Goal: Information Seeking & Learning: Learn about a topic

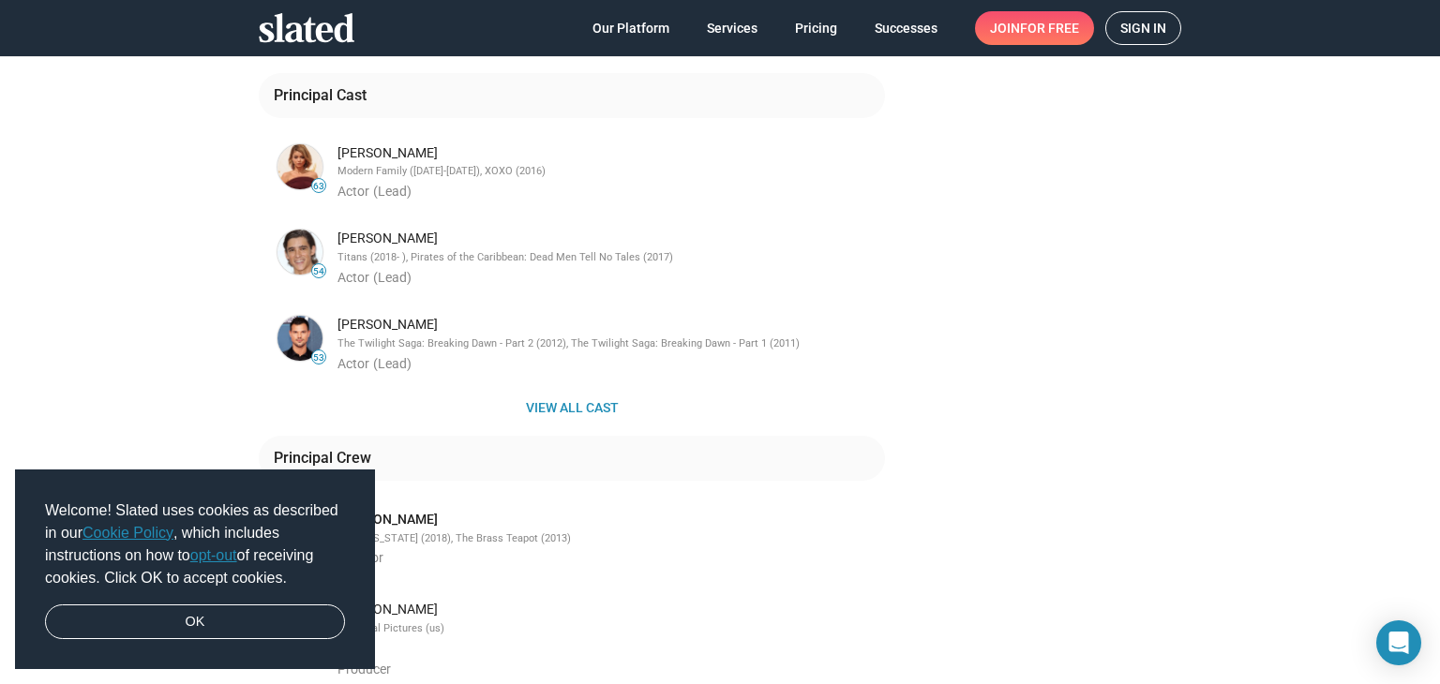
scroll to position [469, 0]
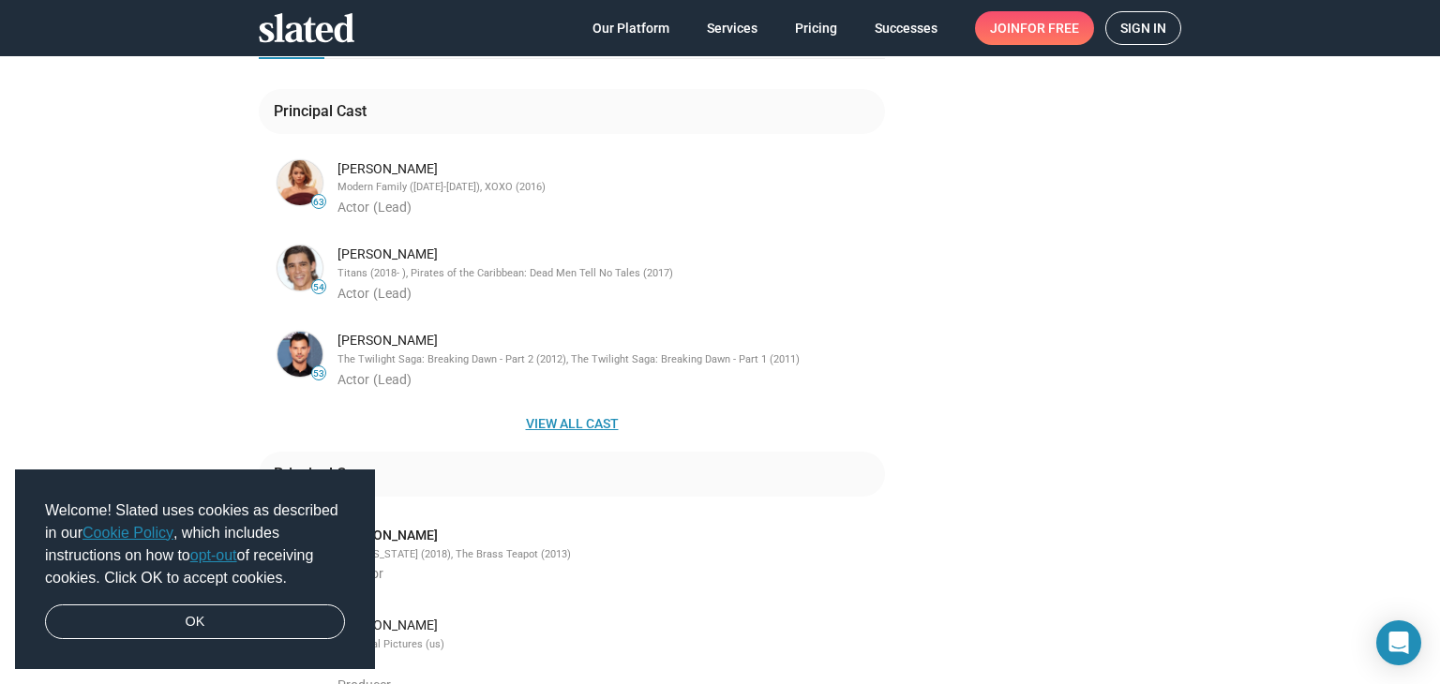
click at [610, 407] on span "View all cast" at bounding box center [572, 424] width 596 height 34
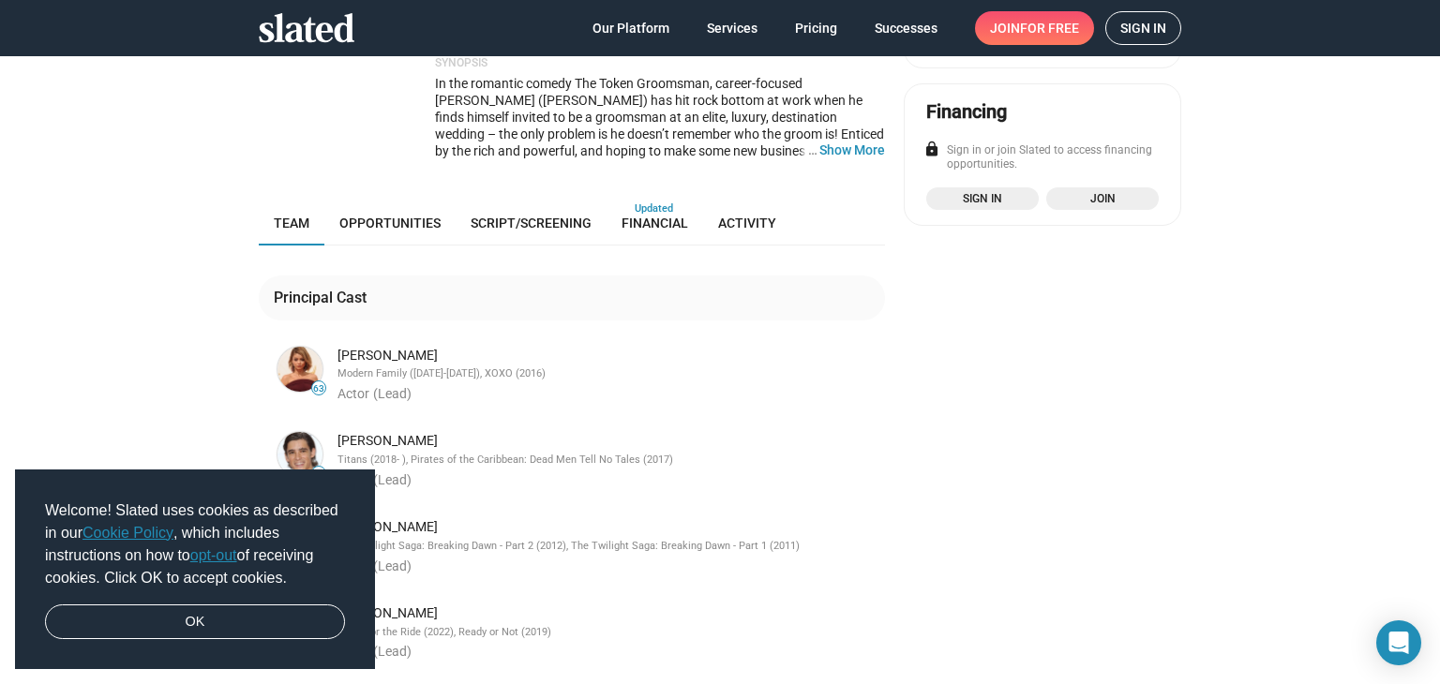
scroll to position [281, 0]
click at [650, 217] on span "Financial" at bounding box center [654, 224] width 67 height 15
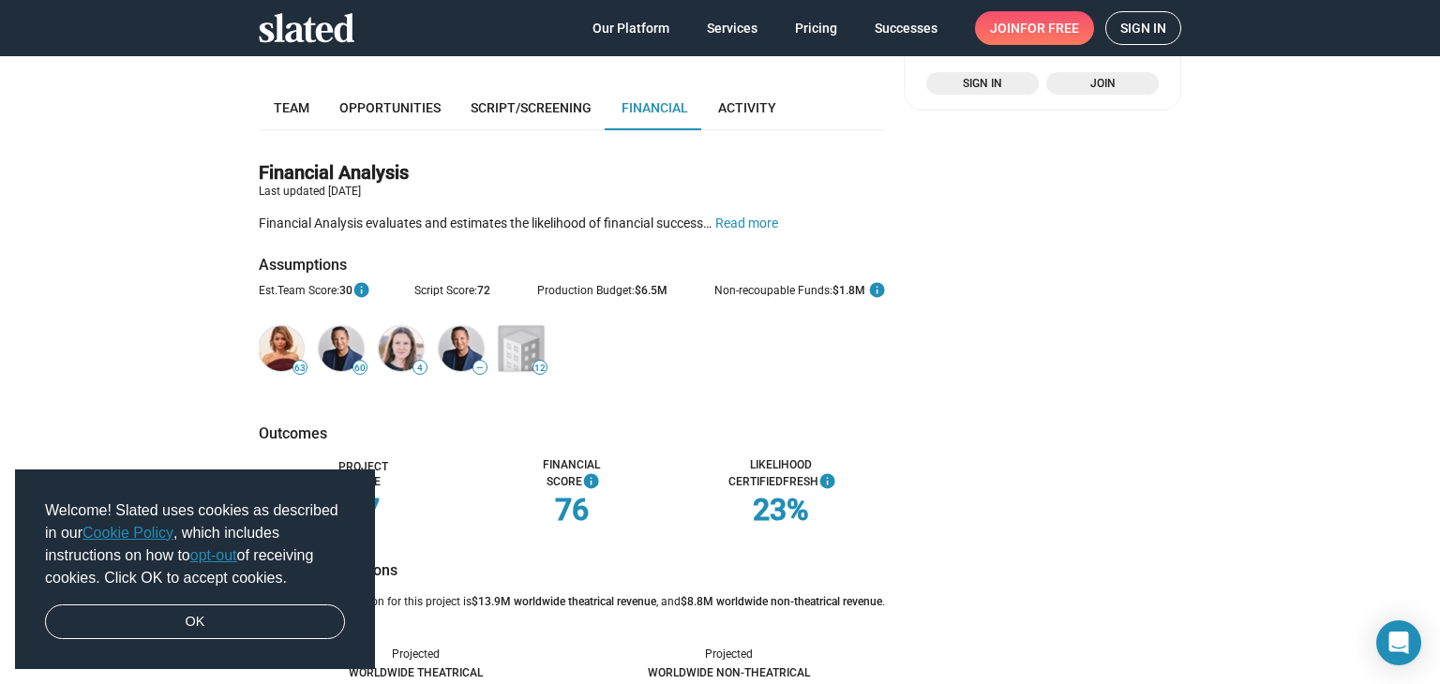
scroll to position [210, 0]
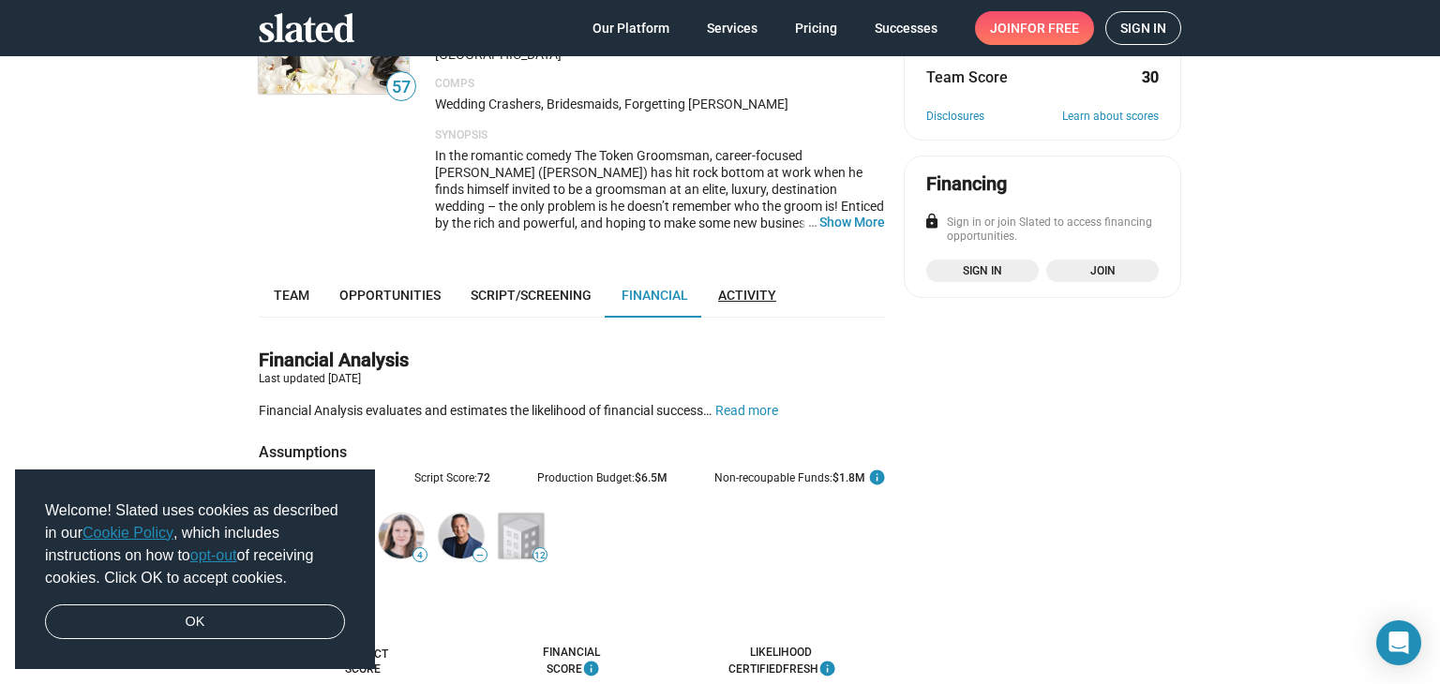
click at [757, 288] on span "Activity" at bounding box center [747, 295] width 58 height 15
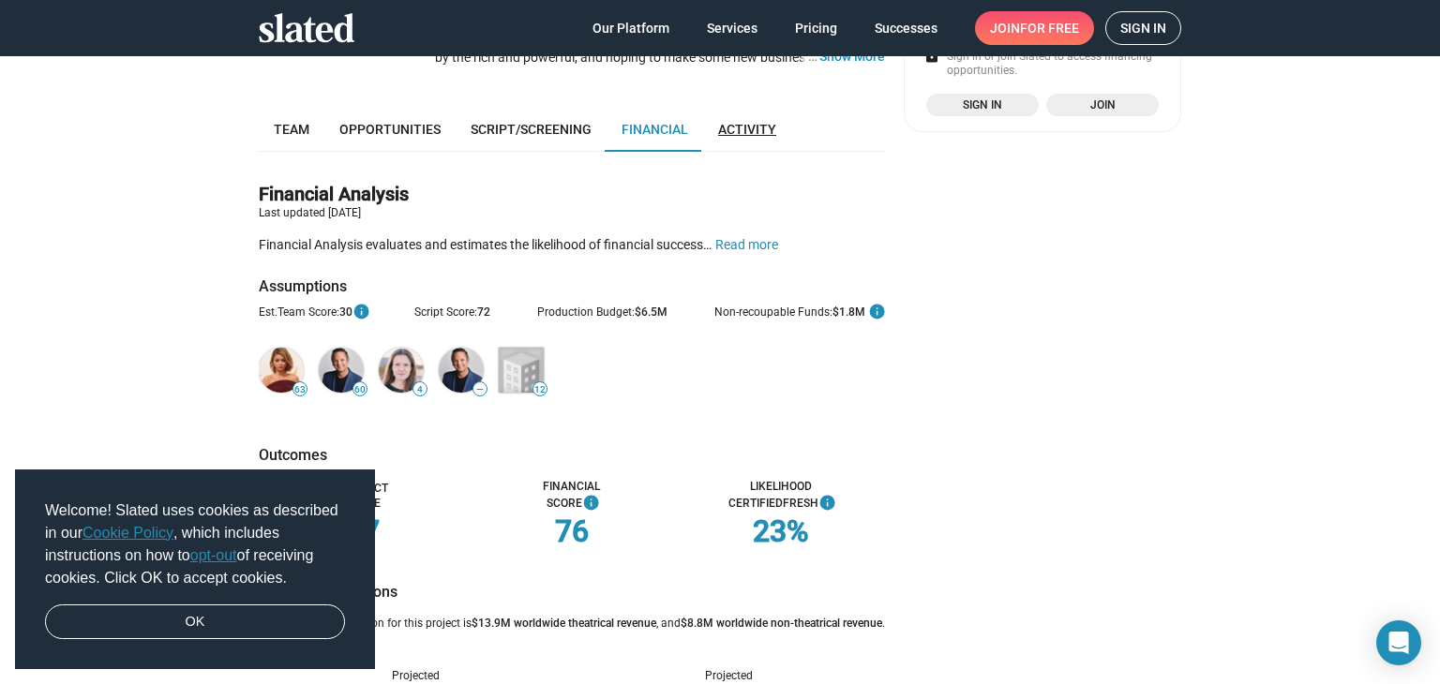
scroll to position [397, 0]
